Goal: Task Accomplishment & Management: Manage account settings

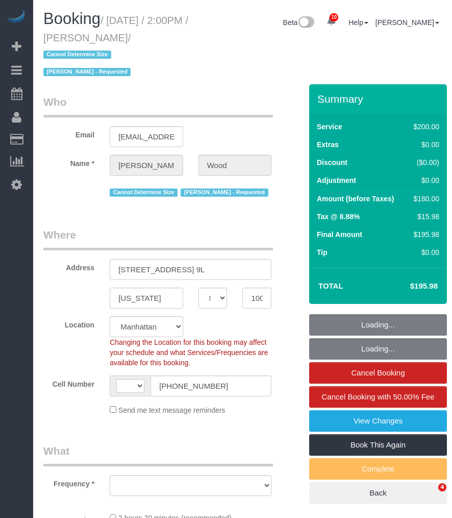
select select "NY"
select select "number:89"
select select "number:90"
select select "number:15"
select select "number:6"
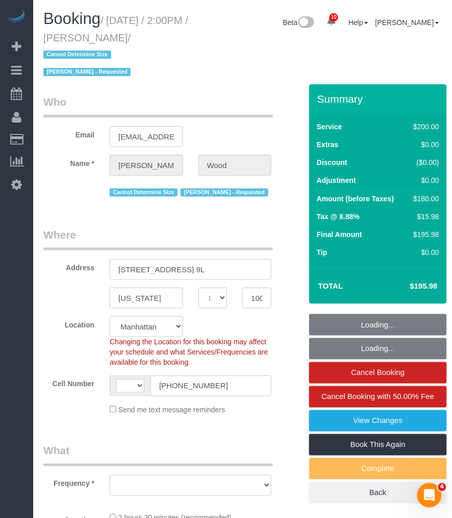
select select "string:US"
select select "object:869"
select select "string:stripe-pm_1N3sar4VGloSiKo7ulRGt1qE"
select select "object:877"
select select "150"
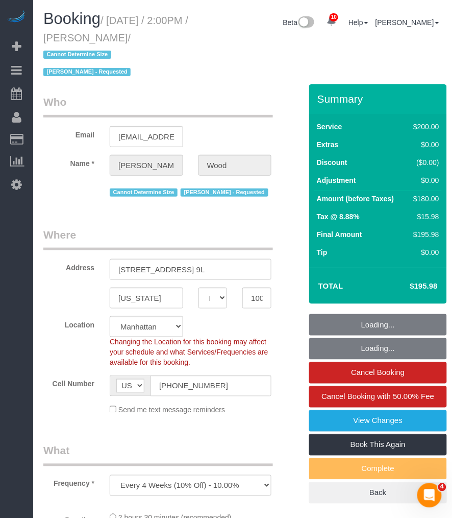
select select "spot1"
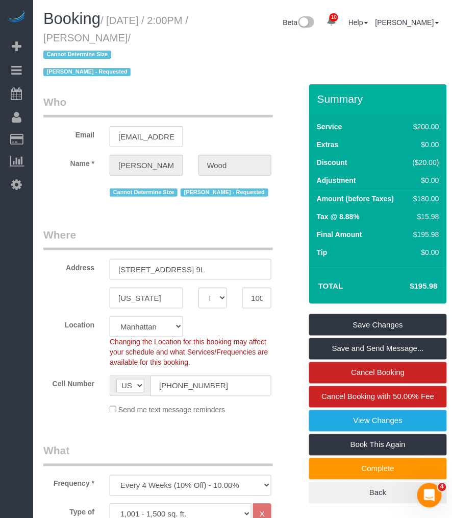
drag, startPoint x: 112, startPoint y: 22, endPoint x: 175, endPoint y: 40, distance: 64.8
click at [175, 40] on small "/ September 03, 2025 / 2:00PM / Kevin Wood / Cannot Determine Size Itik Phillip…" at bounding box center [115, 46] width 145 height 63
copy small "September 03, 2025 / 2:00PM / Kevin Wood"
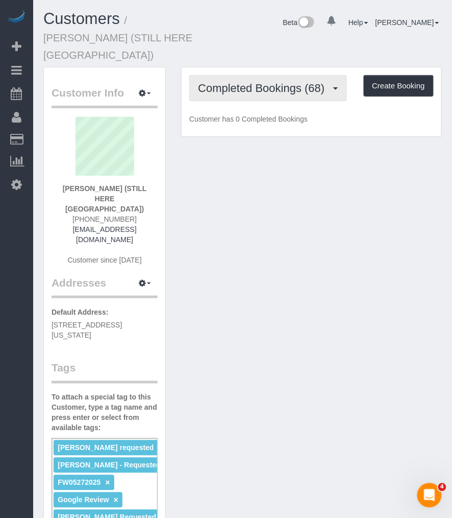
click at [256, 82] on span "Completed Bookings (68)" at bounding box center [264, 88] width 132 height 13
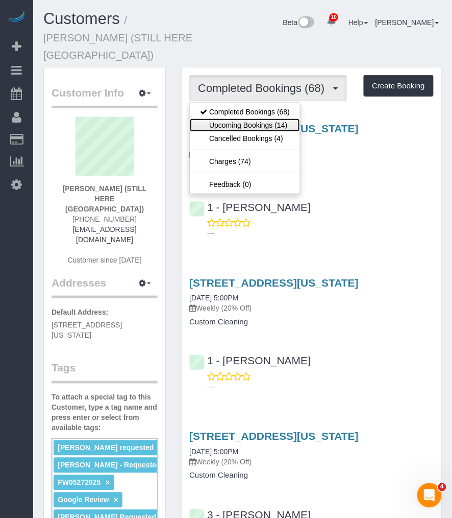
click at [237, 118] on link "Upcoming Bookings (14)" at bounding box center [245, 124] width 110 height 13
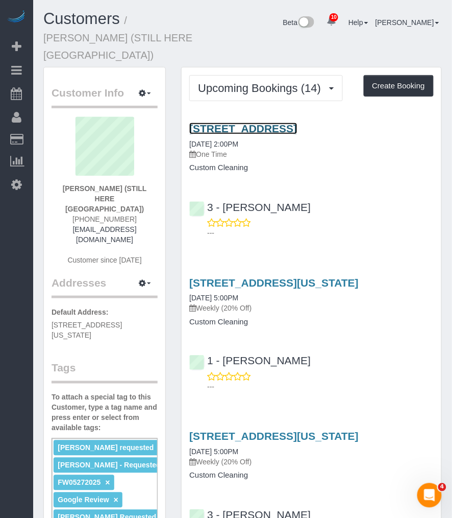
click at [236, 123] on link "170 Wythe Ave, Brooklyn, NY 11249" at bounding box center [243, 129] width 108 height 12
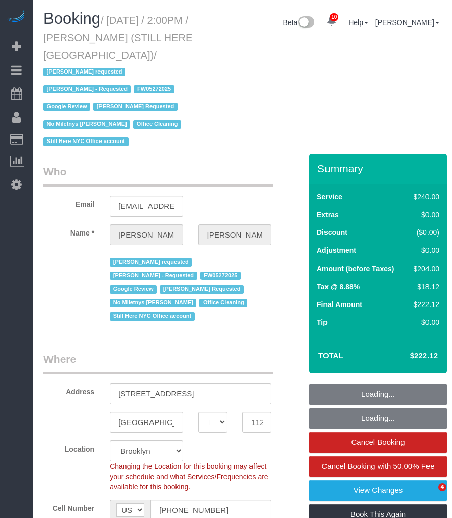
select select "NY"
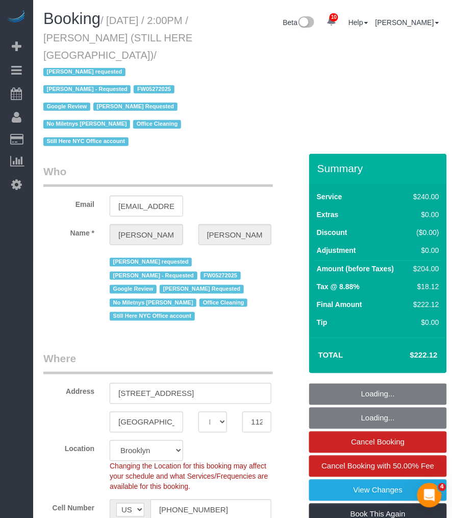
select select "number:89"
select select "number:90"
select select "number:15"
select select "number:5"
select select "object:915"
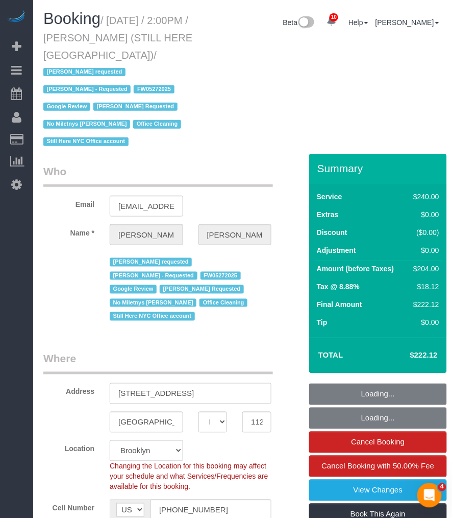
select select "spot1"
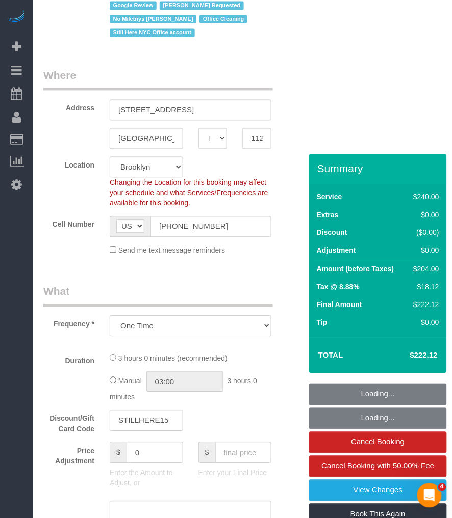
select select "180"
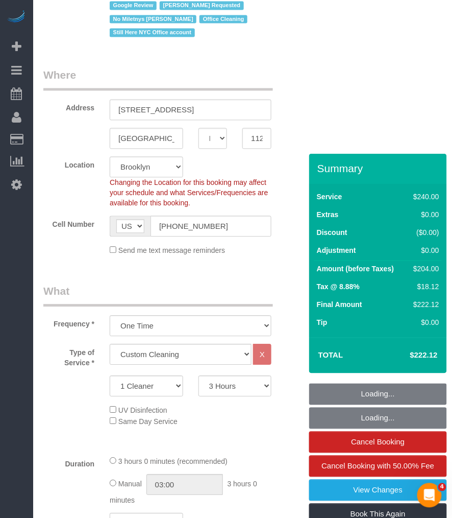
select select "object:1411"
select select "string:stripe-pm_1QY8Py4VGloSiKo7kVLuacfg"
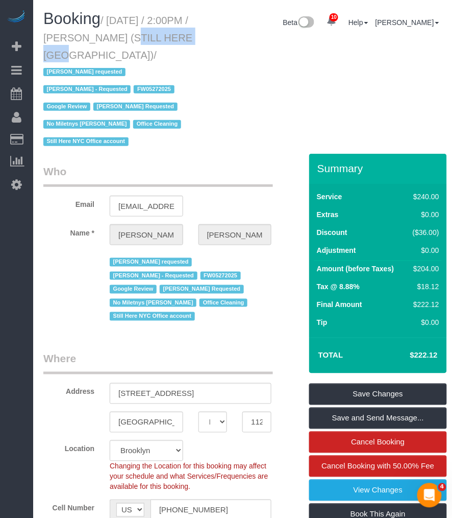
drag, startPoint x: 120, startPoint y: 38, endPoint x: 193, endPoint y: 36, distance: 72.5
click at [193, 36] on h1 "Booking / September 03, 2025 / 2:00PM / William Jewkes (STILL HERE NYC) / Ana A…" at bounding box center [121, 79] width 157 height 139
copy small "William Jewkes"
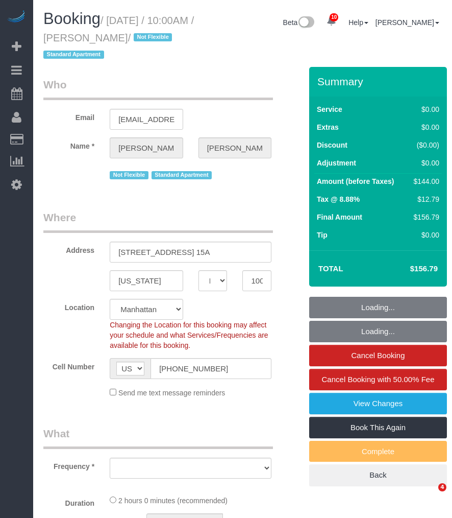
select select "NY"
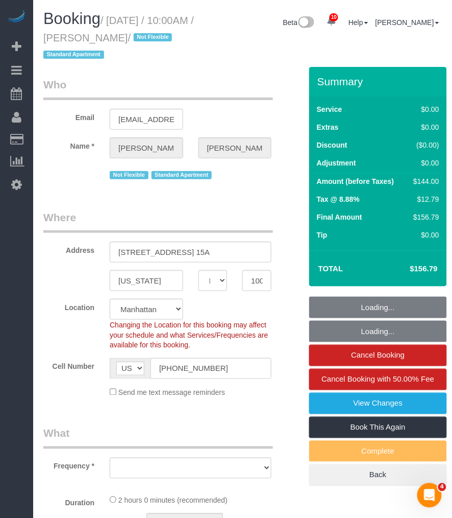
select select "string:stripe-pm_1QW6m64VGloSiKo7rt7J6XTz"
select select "1"
select select "object:823"
select select "spot1"
select select "number:89"
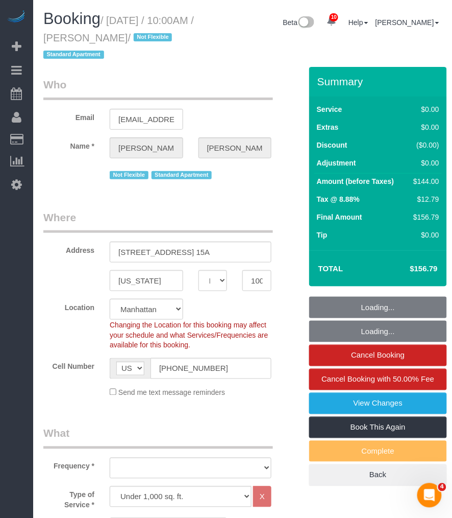
select select "number:70"
select select "number:15"
select select "number:6"
select select "1"
select select "object:1404"
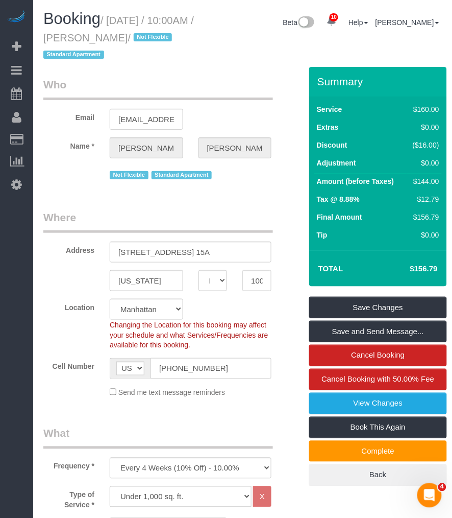
drag, startPoint x: 112, startPoint y: 19, endPoint x: 187, endPoint y: 36, distance: 76.6
click at [187, 36] on small "/ [DATE] / 10:00AM / [PERSON_NAME] / Not Flexible Standard Apartment" at bounding box center [118, 38] width 151 height 46
copy small "[DATE] / 10:00AM / [PERSON_NAME]"
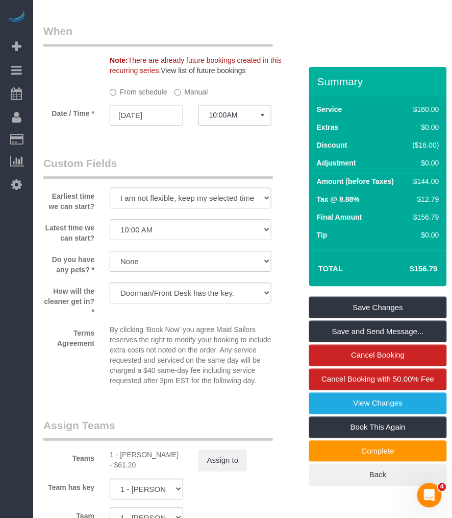
scroll to position [1305, 0]
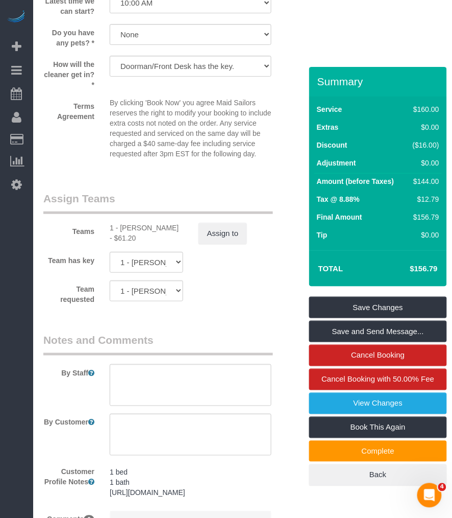
drag, startPoint x: 121, startPoint y: 236, endPoint x: 157, endPoint y: 247, distance: 37.7
click at [157, 243] on div "1 - [PERSON_NAME] - $61.20" at bounding box center [147, 233] width 74 height 20
copy div "Chrisdarline Gedeus Cineas"
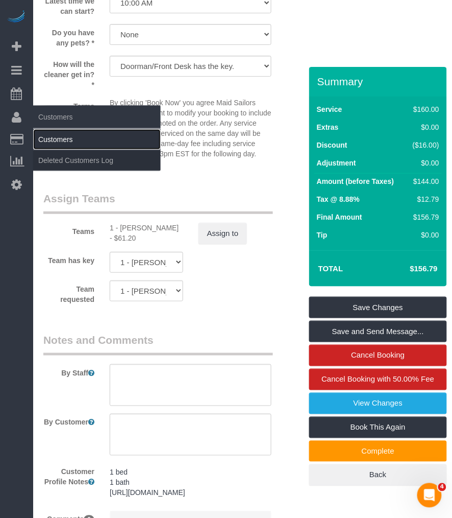
click at [52, 143] on link "Customers" at bounding box center [97, 139] width 128 height 20
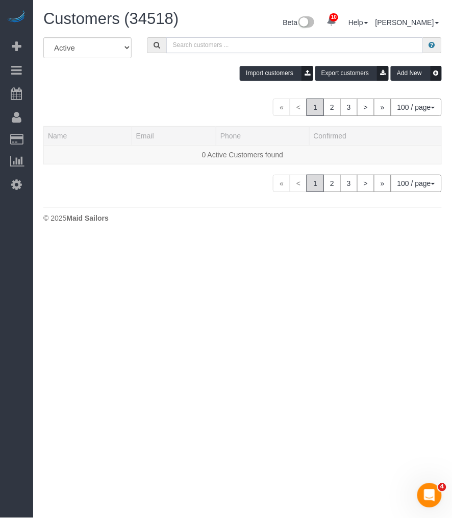
drag, startPoint x: 213, startPoint y: 49, endPoint x: 231, endPoint y: 46, distance: 18.6
click at [213, 49] on input "text" at bounding box center [294, 45] width 257 height 16
paste input "Chrisdarline Gedeus Cineas"
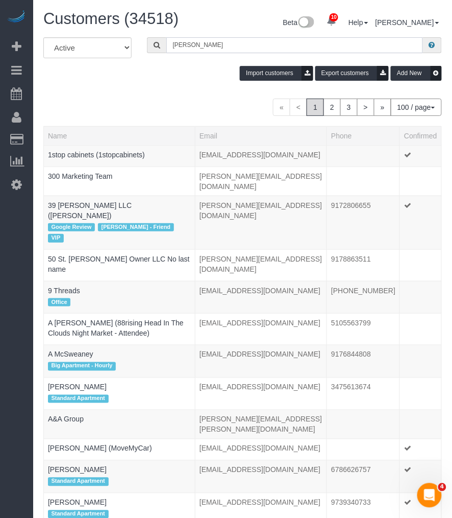
drag, startPoint x: 269, startPoint y: 46, endPoint x: 167, endPoint y: 48, distance: 102.1
click at [167, 48] on input "Chrisdarline Gedeus Cineas" at bounding box center [294, 45] width 257 height 16
click at [219, 49] on input "Chrisdarline Gedeus Cineas" at bounding box center [294, 45] width 257 height 16
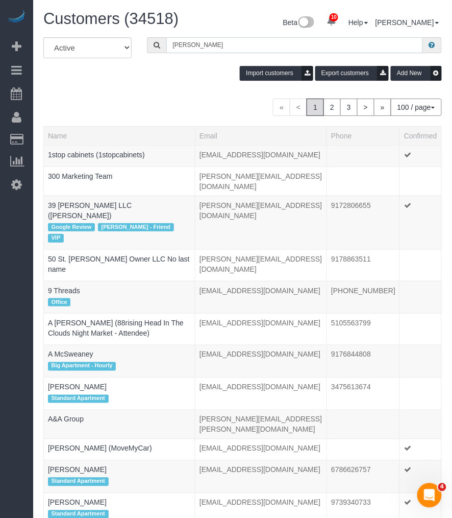
paste input "Marcus Taylor"
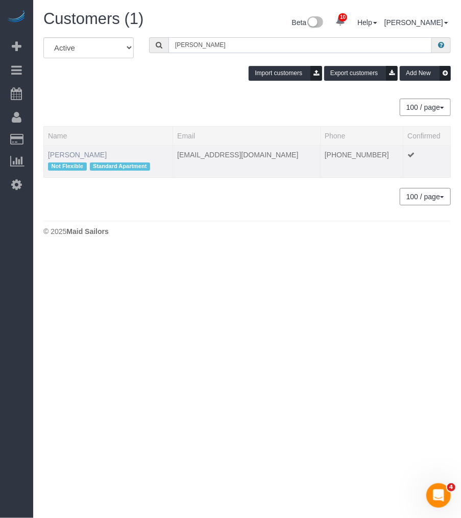
type input "Marcus Taylor"
drag, startPoint x: 84, startPoint y: 152, endPoint x: 90, endPoint y: 148, distance: 7.4
click at [84, 152] on link "Marcus Taylor" at bounding box center [77, 155] width 59 height 8
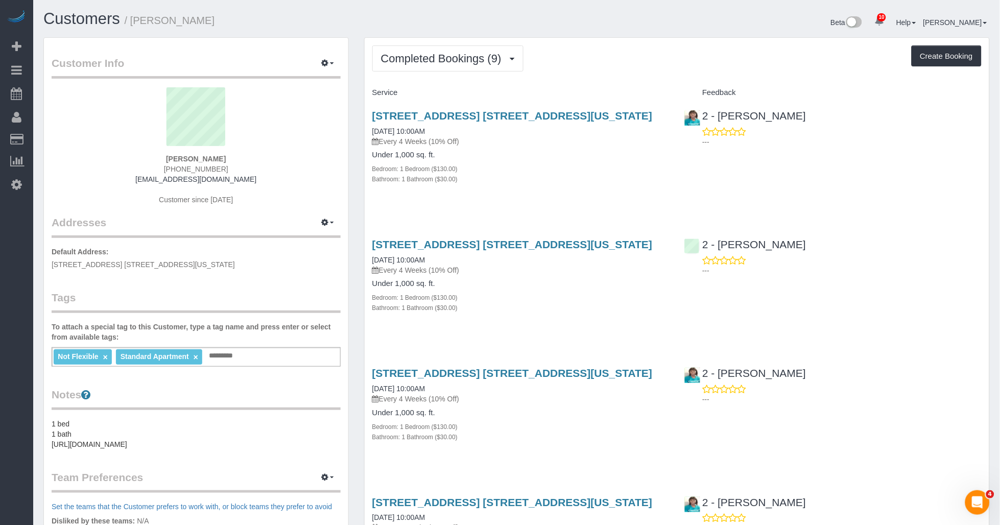
click at [452, 67] on button "Completed Bookings (9)" at bounding box center [447, 58] width 151 height 26
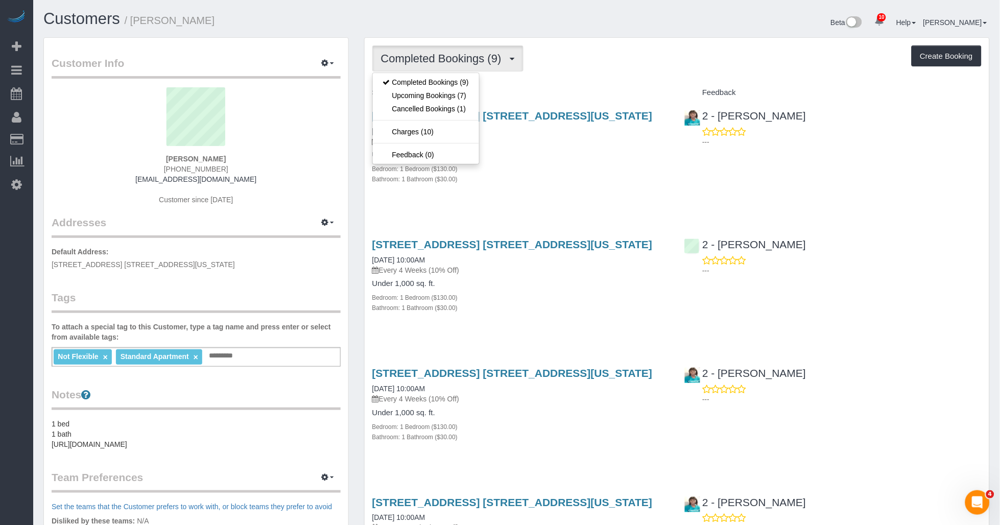
click at [452, 85] on div "Service" at bounding box center [521, 92] width 313 height 17
click at [450, 70] on button "Completed Bookings (9)" at bounding box center [447, 58] width 151 height 26
click at [452, 85] on div "Service" at bounding box center [521, 92] width 313 height 17
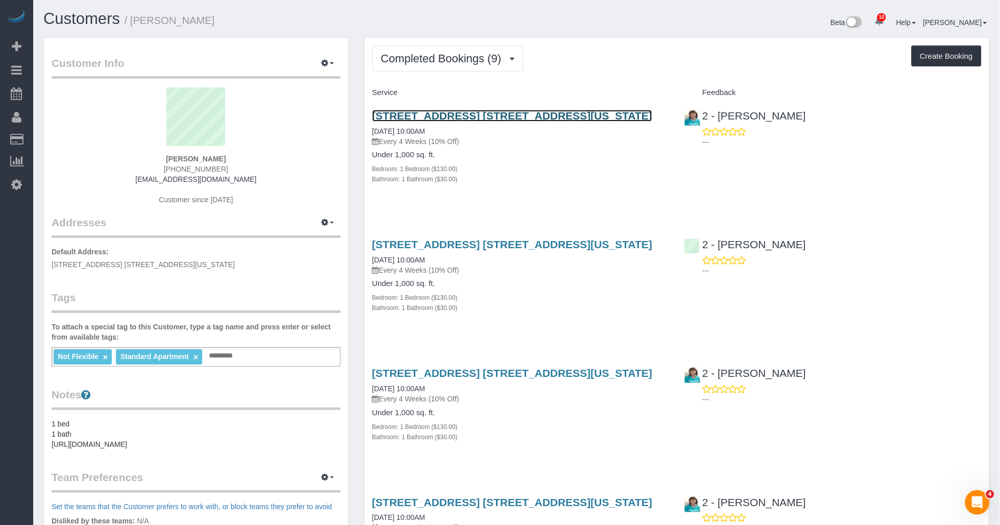
click at [452, 114] on link "215 West 95th Street, Apt. 15a, New York, NY 10025" at bounding box center [512, 116] width 280 height 12
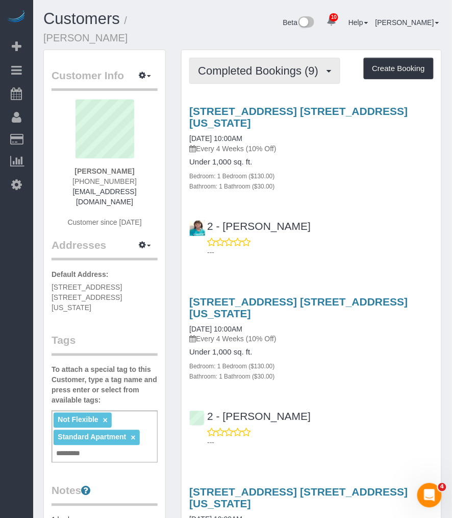
click at [237, 64] on span "Completed Bookings (9)" at bounding box center [261, 70] width 126 height 13
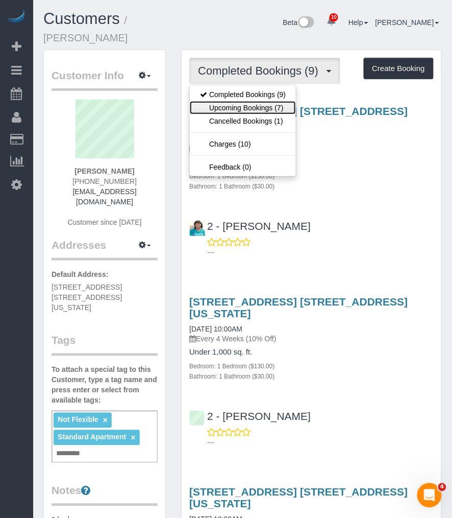
click at [235, 101] on link "Upcoming Bookings (7)" at bounding box center [243, 107] width 106 height 13
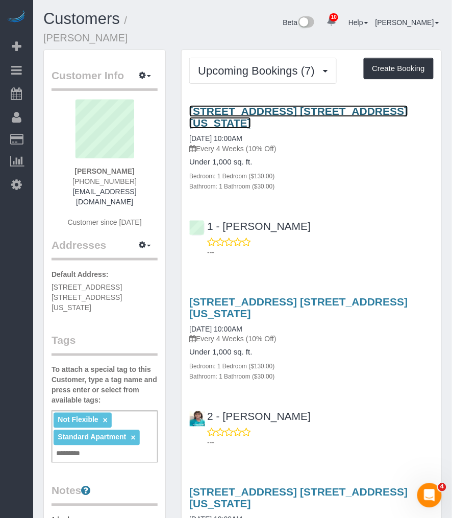
click at [225, 105] on link "215 West 95th Street, Apt. 15a, New York, NY 10025" at bounding box center [298, 116] width 219 height 23
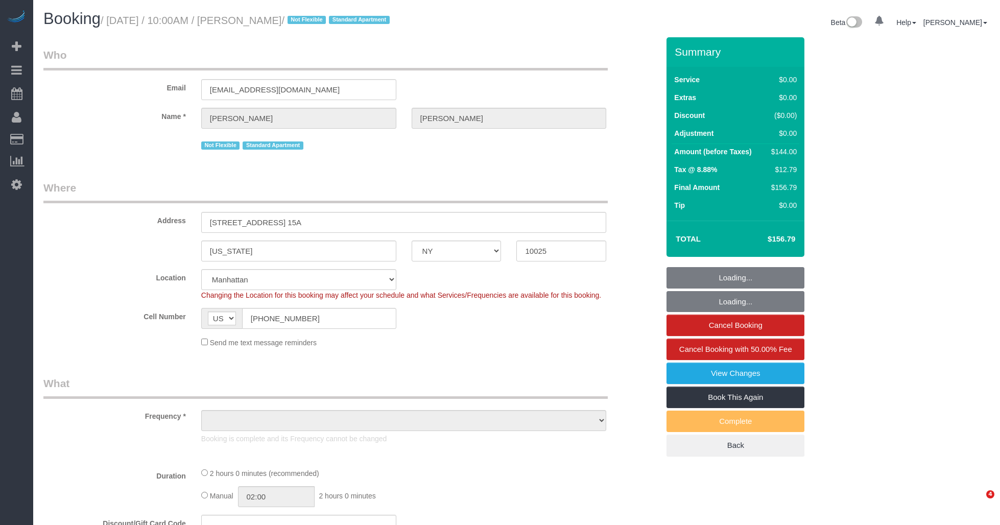
select select "NY"
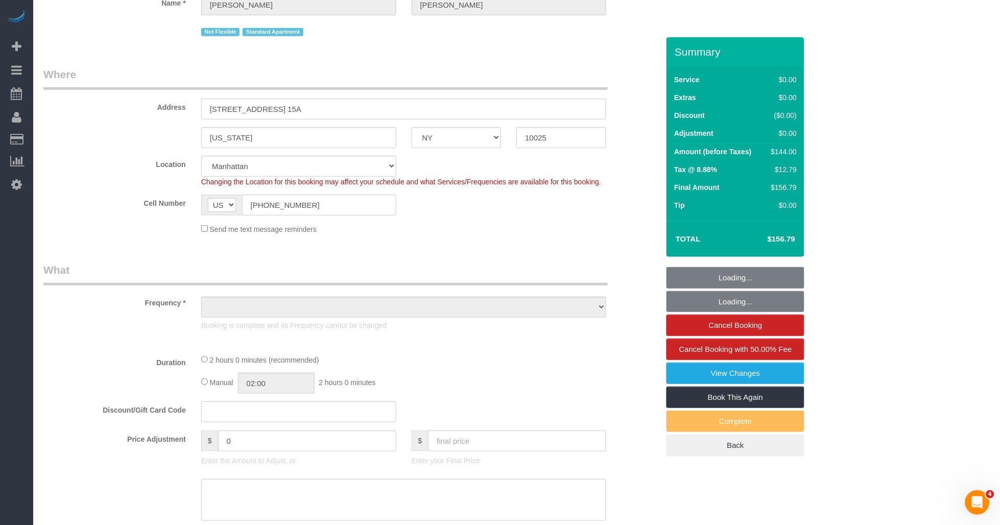
select select "string:stripe-pm_1QW6m64VGloSiKo7rt7J6XTz"
select select "number:89"
select select "number:70"
select select "number:15"
select select "number:6"
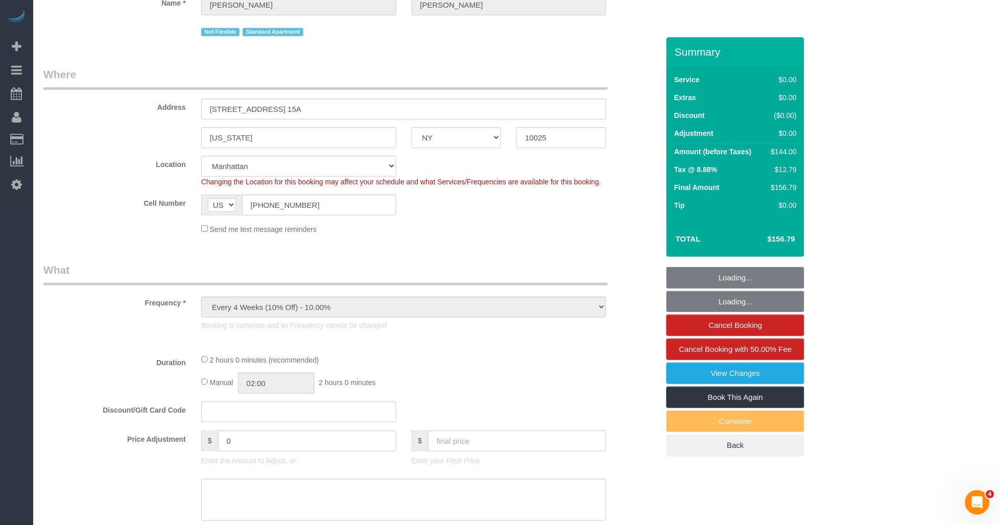
select select "object:873"
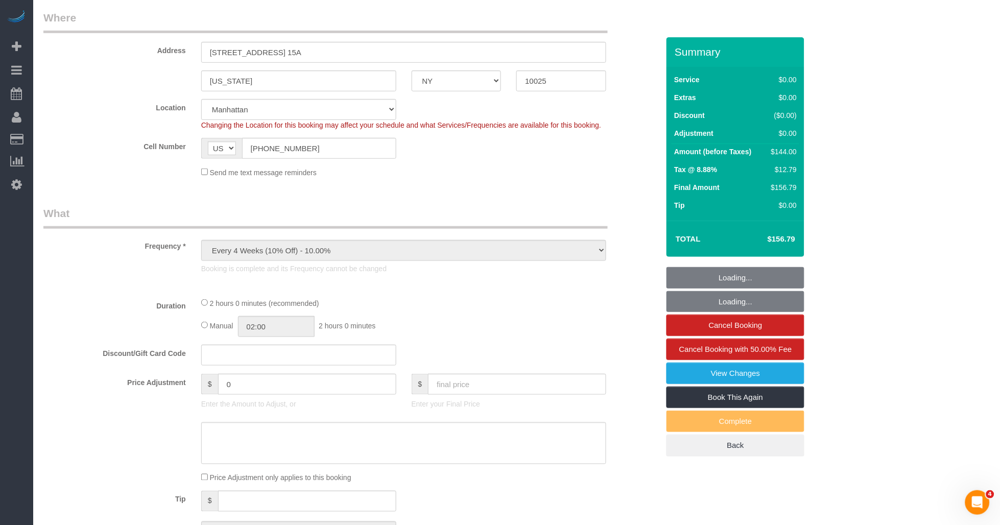
select select "1"
select select "spot1"
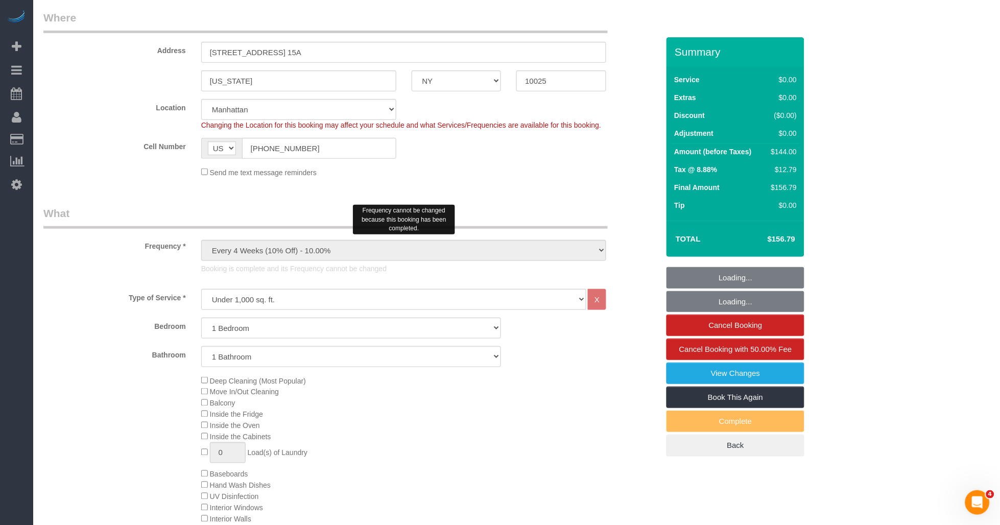
select select "object:1275"
select select "1"
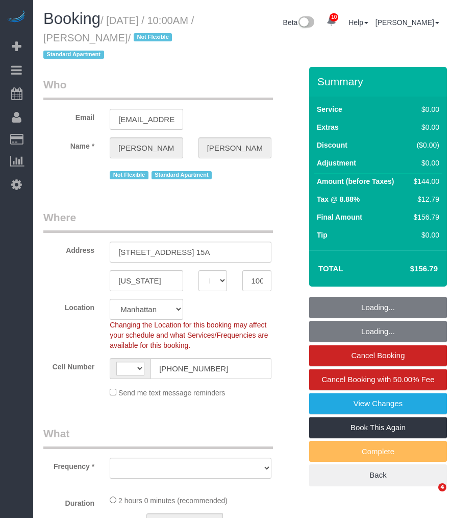
select select "NY"
select select "number:89"
select select "number:70"
select select "number:15"
select select "number:6"
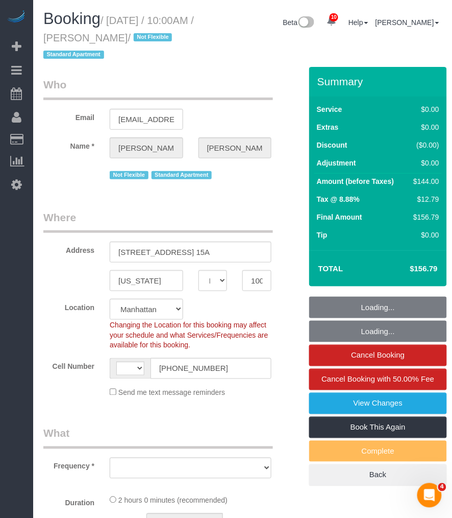
select select "string:[GEOGRAPHIC_DATA]"
select select "string:stripe-pm_1QW6m64VGloSiKo7rt7J6XTz"
select select "1"
select select "object:972"
select select "spot1"
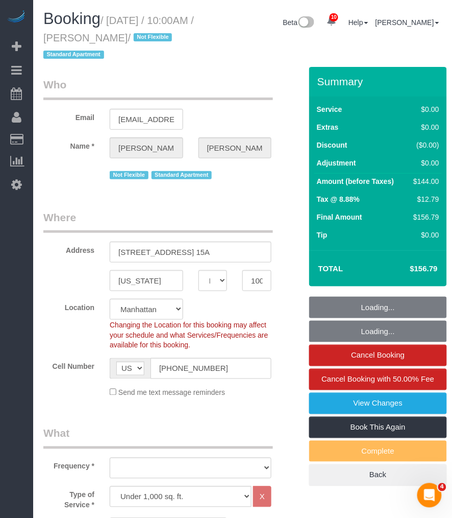
select select "1"
select select "object:1404"
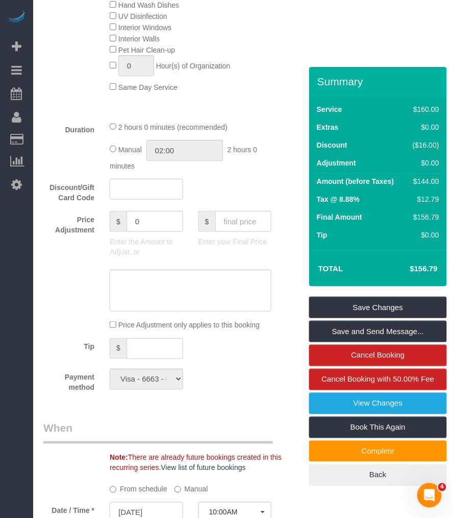
scroll to position [737, 0]
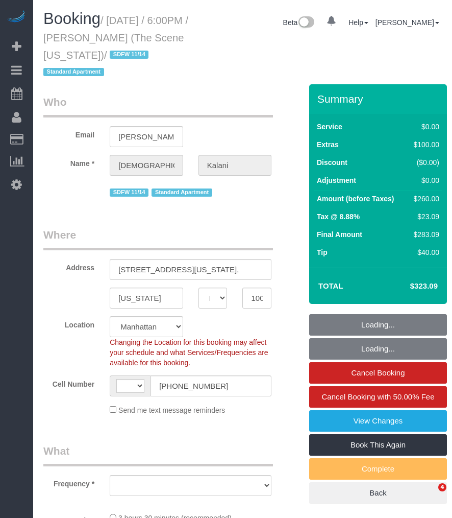
select select "NY"
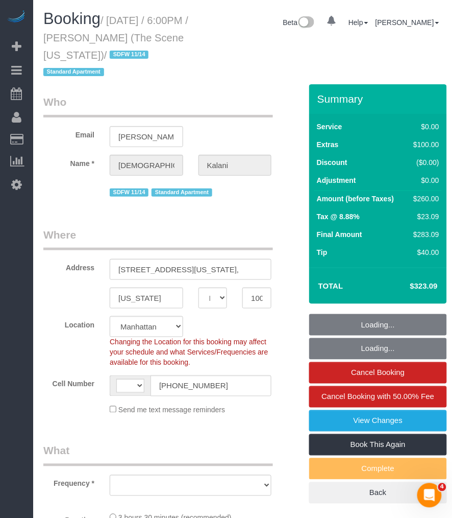
select select "string:[GEOGRAPHIC_DATA]"
select select "1"
select select "number:89"
select select "number:78"
select select "number:15"
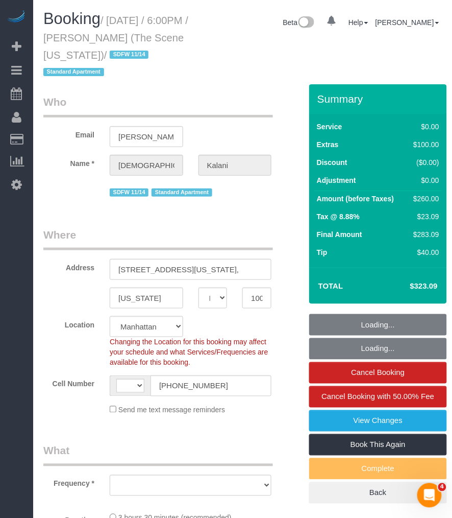
select select "number:5"
select select "string:stripe-pm_1S3HpX4VGloSiKo7WzVla3Fj"
select select "object:968"
select select "spot1"
select select "1"
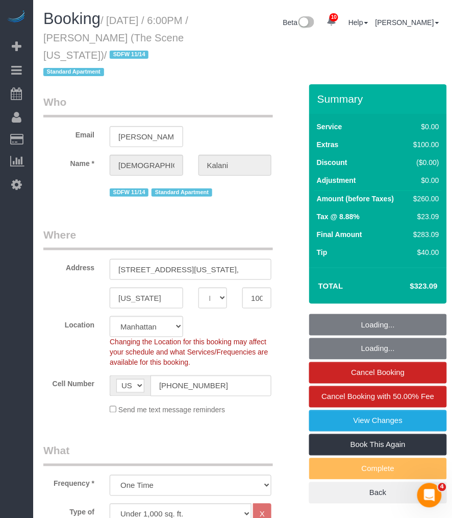
select select "object:1401"
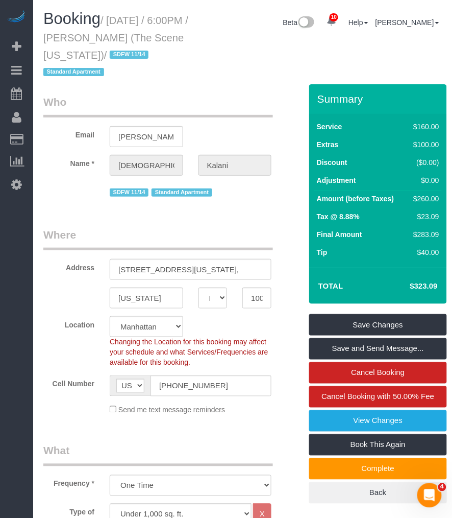
drag, startPoint x: 112, startPoint y: 19, endPoint x: 146, endPoint y: 57, distance: 50.3
click at [146, 57] on small "/ September 03, 2025 / 6:00PM / Ridhima Kalani (The Scene New York) / SDFW 11/1…" at bounding box center [115, 46] width 145 height 63
copy small "September 03, 2025 / 6:00PM / Ridhima Kalani (The Scene New York)"
click at [123, 19] on small "/ September 03, 2025 / 6:00PM / Ridhima Kalani (The Scene New York) / SDFW 11/1…" at bounding box center [115, 46] width 145 height 63
drag, startPoint x: 113, startPoint y: 20, endPoint x: 147, endPoint y: 56, distance: 49.1
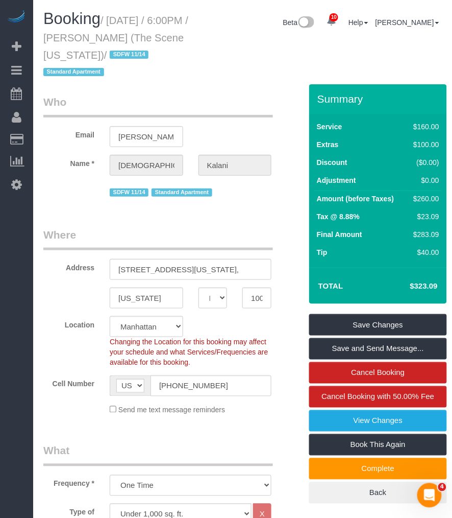
click at [147, 56] on small "/ September 03, 2025 / 6:00PM / Ridhima Kalani (The Scene New York) / SDFW 11/1…" at bounding box center [115, 46] width 145 height 63
copy small "September 03, 2025 / 6:00PM / Ridhima Kalani (The Scene New York)"
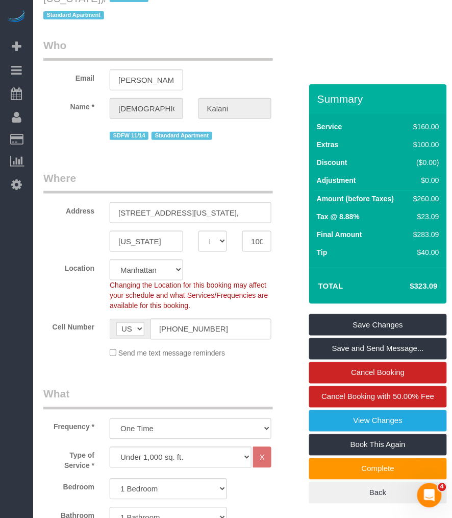
scroll to position [113, 0]
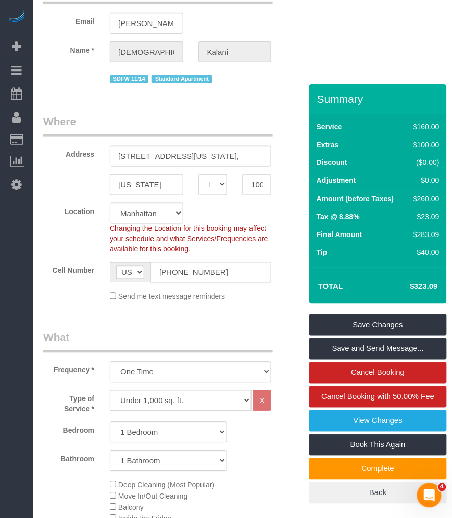
click at [176, 277] on input "(646) 785-0551" at bounding box center [211, 272] width 121 height 21
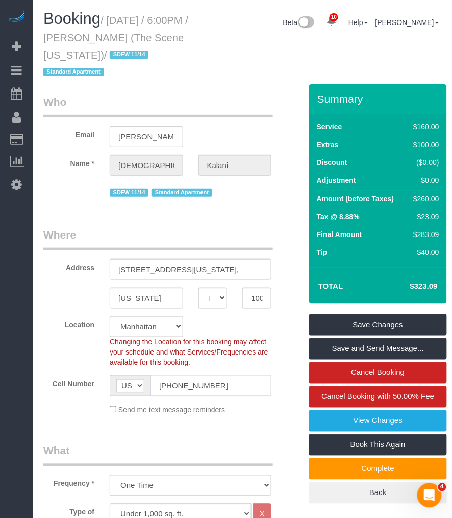
click at [174, 383] on input "(646) 785-0551" at bounding box center [211, 385] width 121 height 21
drag, startPoint x: 120, startPoint y: 39, endPoint x: 198, endPoint y: 37, distance: 78.2
click at [198, 37] on h1 "Booking / September 03, 2025 / 6:00PM / Ridhima Kalani (The Scene New York) / S…" at bounding box center [121, 44] width 157 height 69
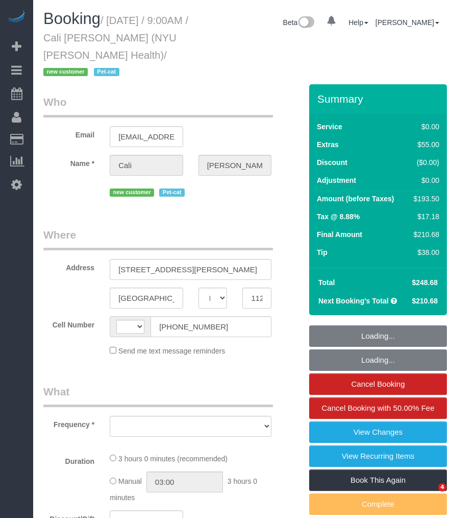
select select "NY"
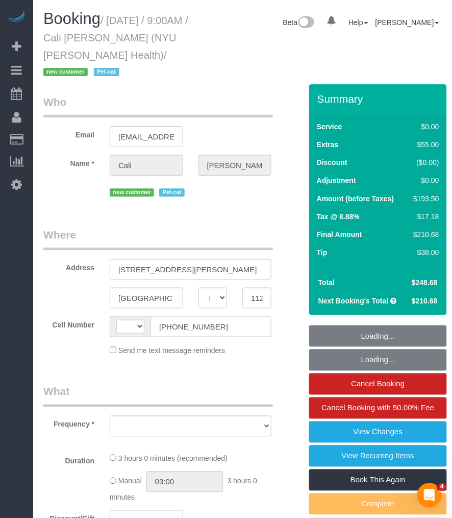
select select "string:stripe-pm_1S2wQC4VGloSiKo71sbBOz8w"
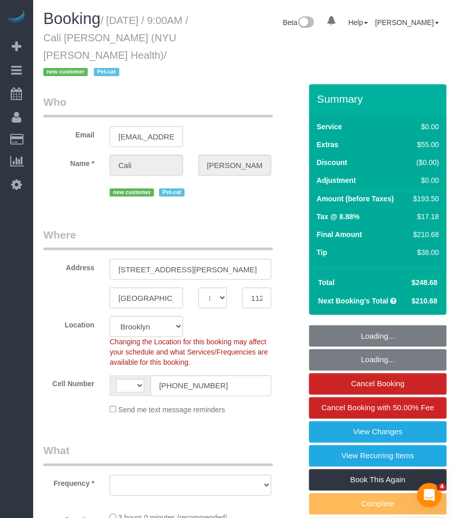
select select "string:[GEOGRAPHIC_DATA]"
select select "object:729"
select select "1"
select select "spot1"
select select "number:56"
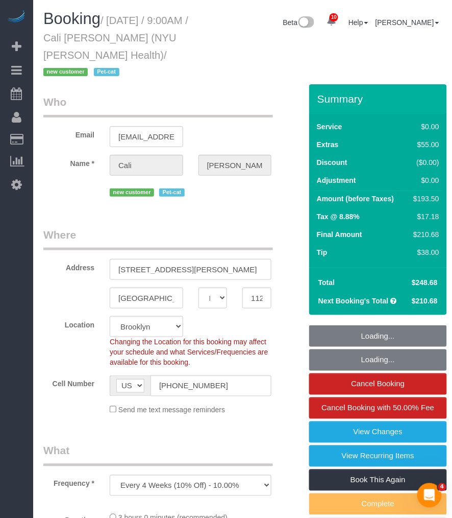
select select "number:71"
select select "number:14"
select select "number:5"
select select "object:1348"
select select "1"
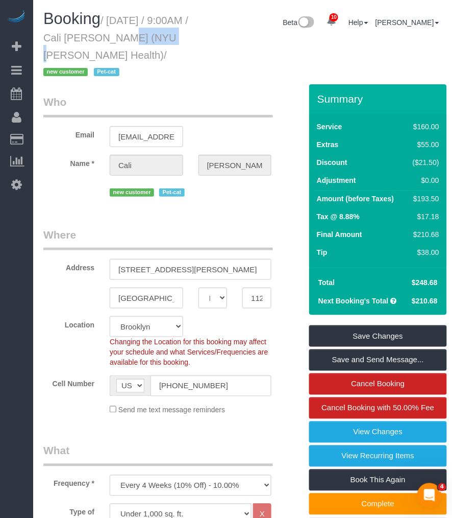
drag, startPoint x: 120, startPoint y: 36, endPoint x: 161, endPoint y: 35, distance: 41.4
click at [161, 35] on small "/ [DATE] / 9:00AM / Cali [PERSON_NAME] (NYU [PERSON_NAME] Health) / new custome…" at bounding box center [115, 46] width 145 height 63
copy small "Cali [PERSON_NAME]"
